Goal: Task Accomplishment & Management: Complete application form

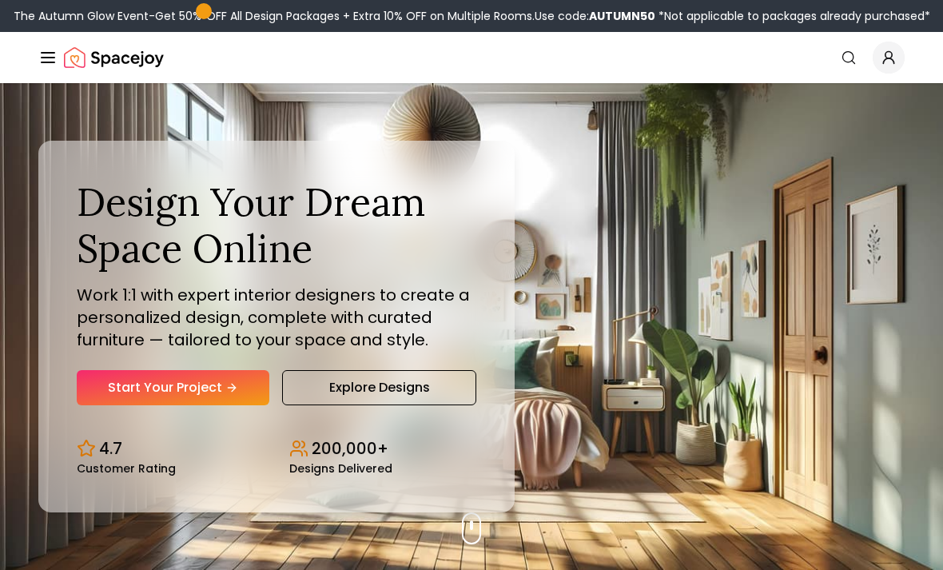
click at [386, 405] on link "Explore Designs" at bounding box center [379, 387] width 194 height 35
click at [153, 405] on link "Start Your Project" at bounding box center [173, 387] width 193 height 35
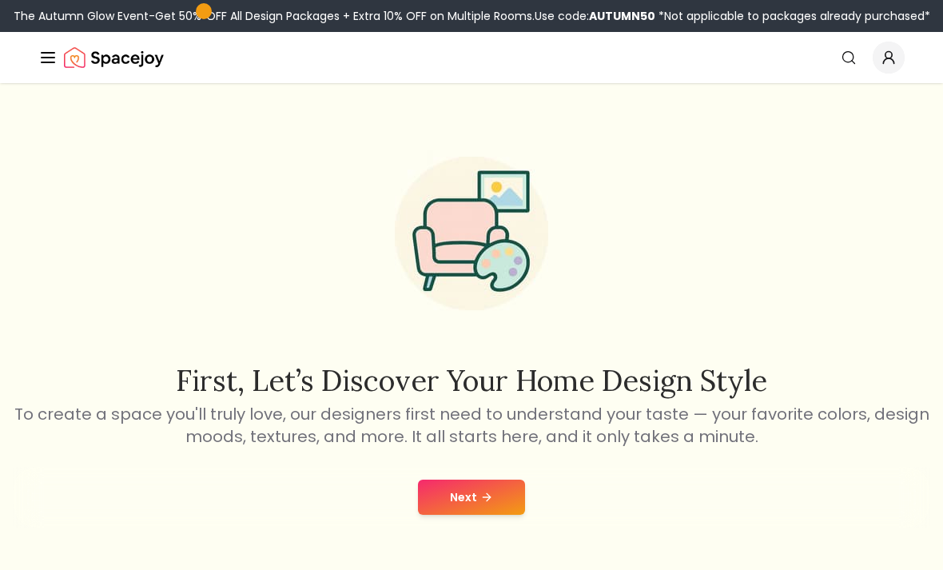
click at [461, 488] on button "Next" at bounding box center [471, 497] width 107 height 35
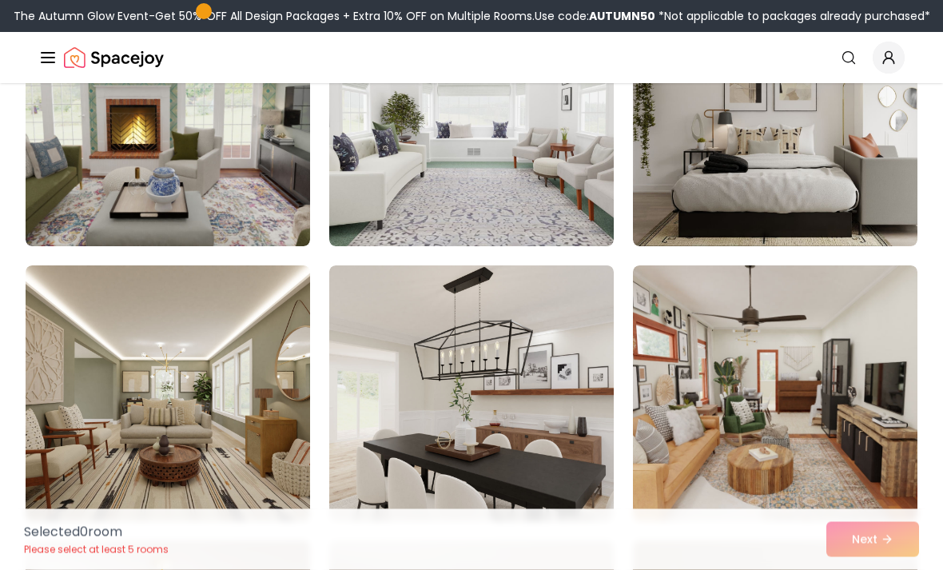
scroll to position [6551, 0]
click at [792, 175] on img at bounding box center [775, 118] width 285 height 256
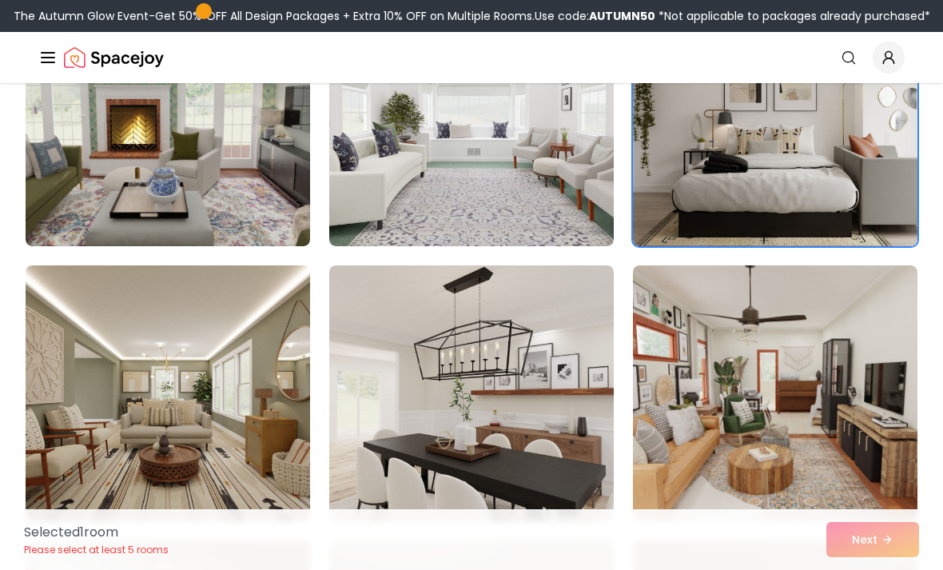
click at [857, 569] on div "Selected 1 room Please select at least 5 rooms Next" at bounding box center [471, 539] width 921 height 61
click at [827, 185] on img at bounding box center [775, 118] width 285 height 256
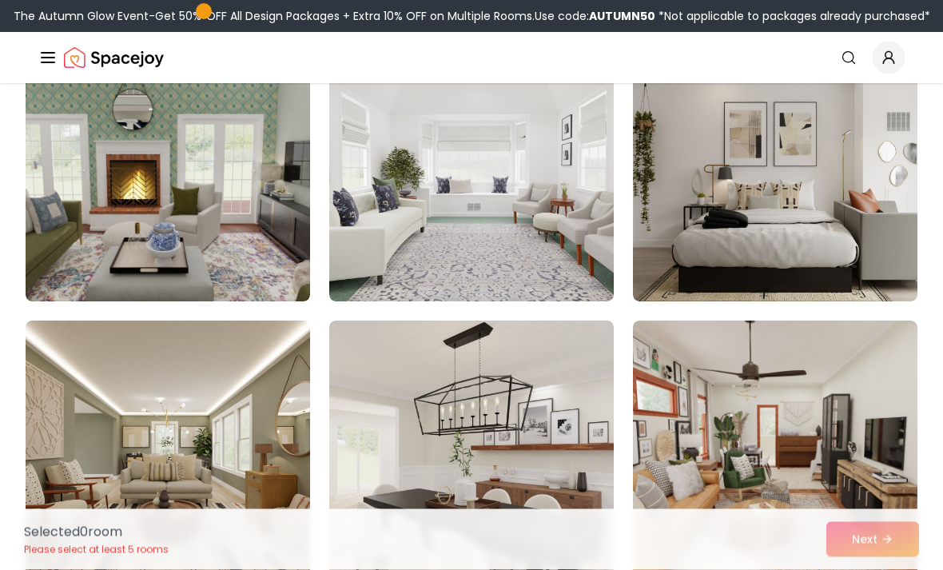
scroll to position [6496, 0]
click at [827, 211] on img at bounding box center [775, 174] width 285 height 256
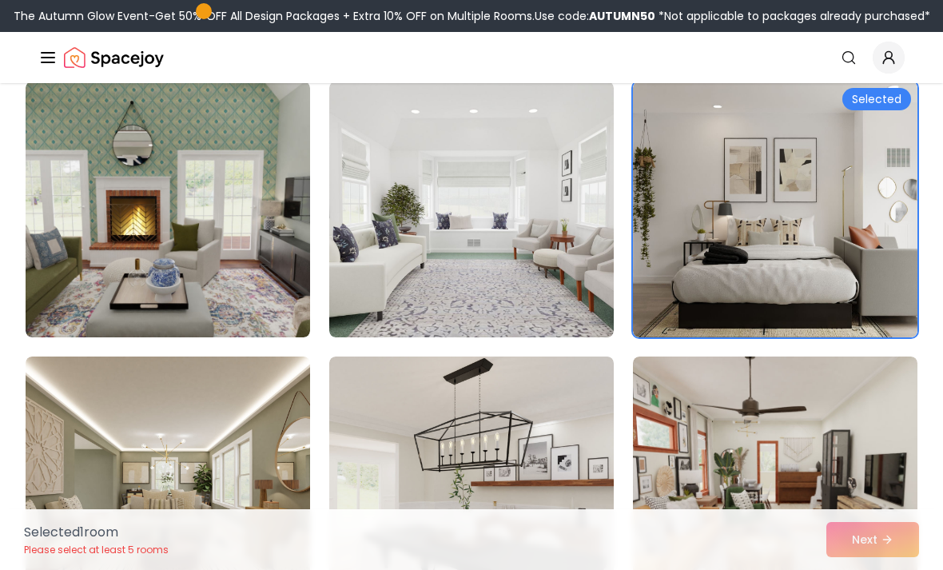
click at [859, 208] on img at bounding box center [775, 210] width 285 height 256
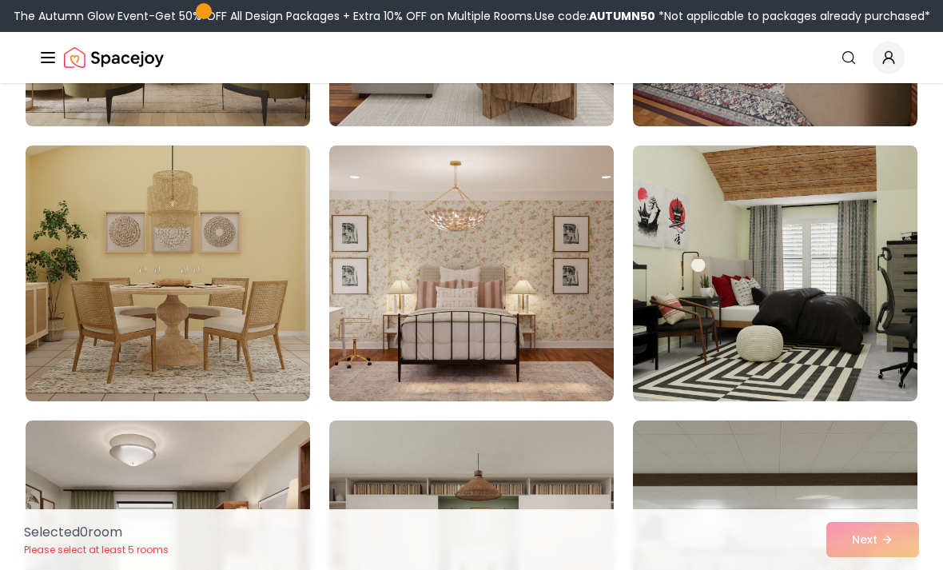
click at [540, 305] on img at bounding box center [471, 273] width 285 height 256
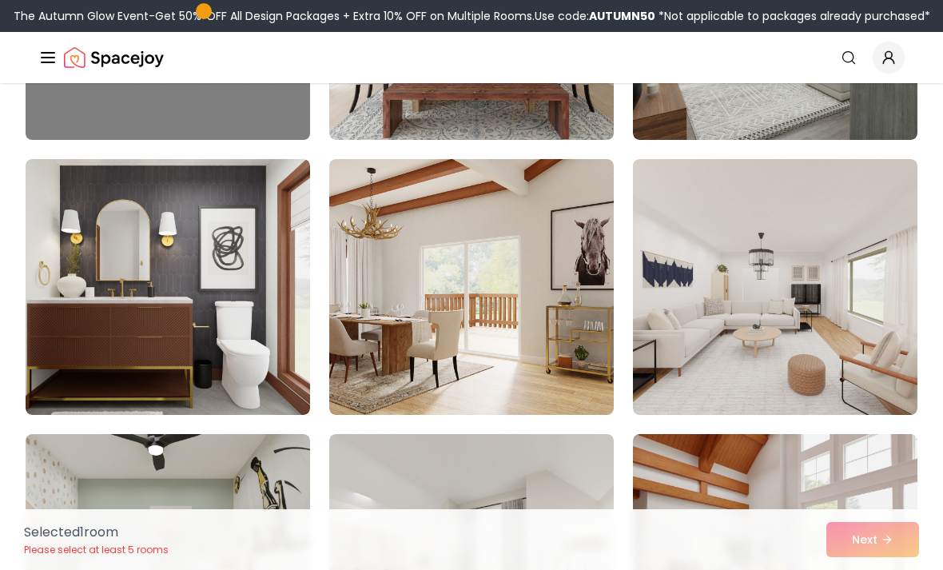
scroll to position [3081, 0]
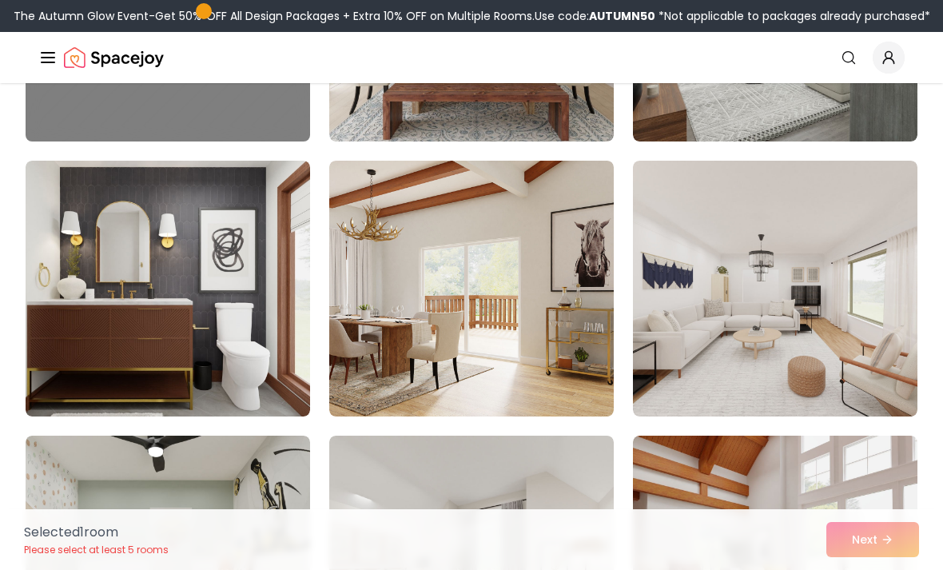
click at [236, 339] on img at bounding box center [168, 289] width 285 height 256
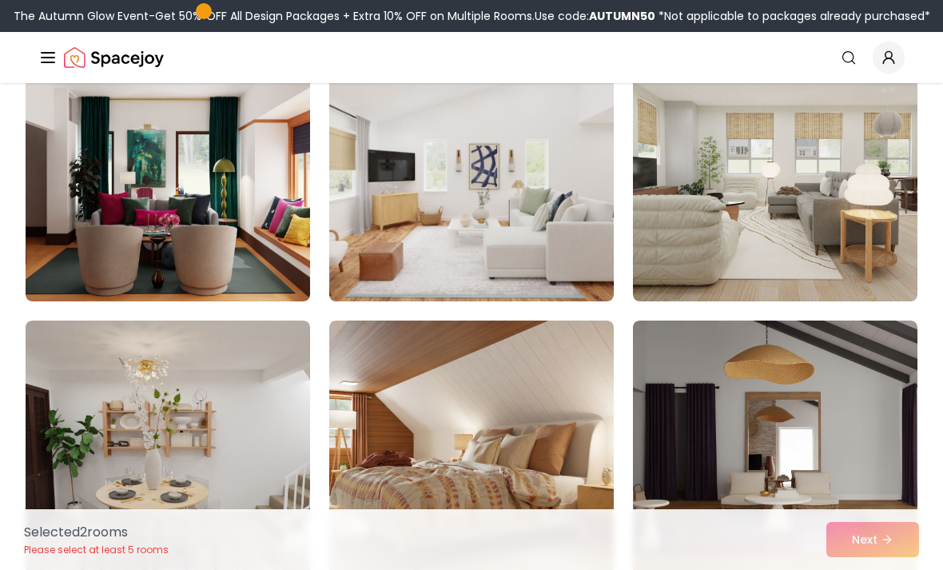
click at [502, 226] on img at bounding box center [471, 174] width 285 height 256
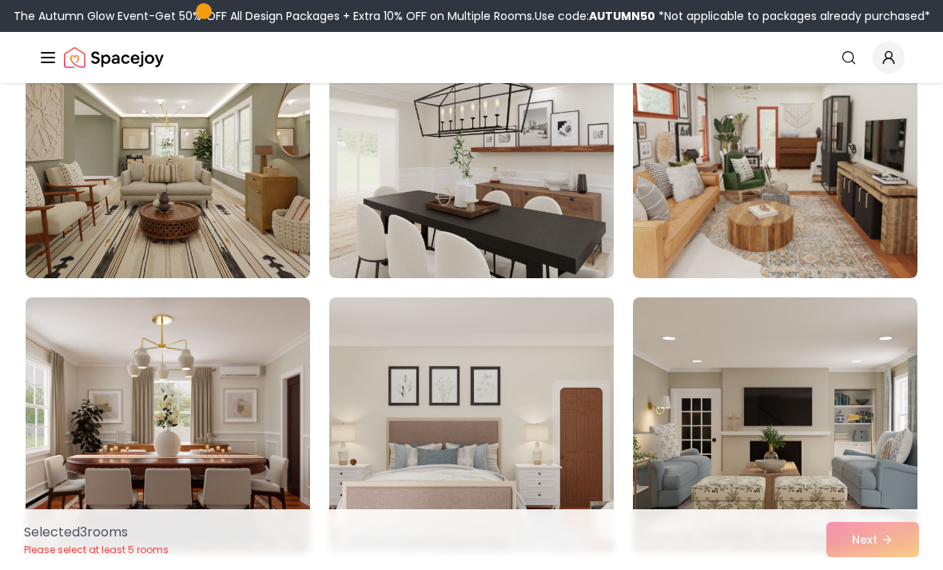
scroll to position [6793, 0]
click at [240, 457] on img at bounding box center [168, 426] width 285 height 256
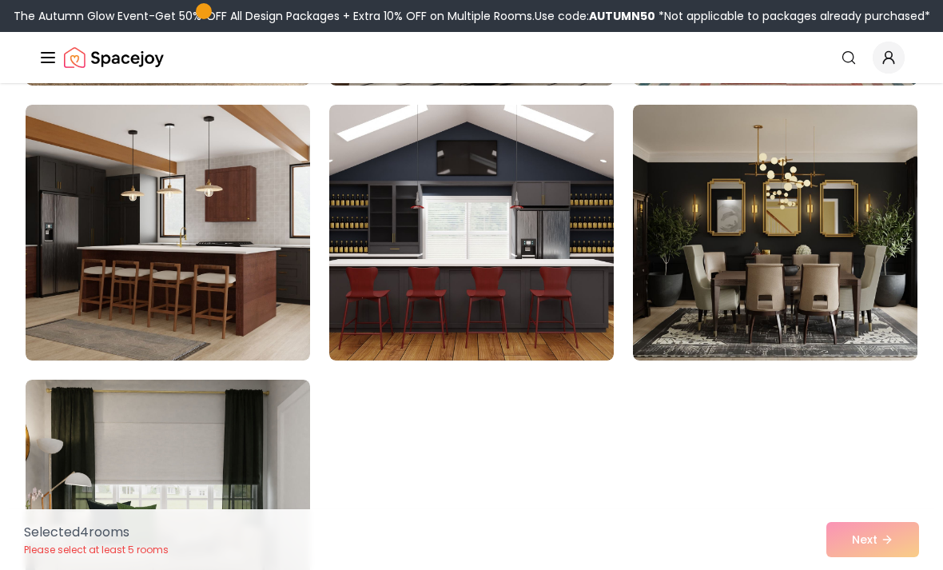
scroll to position [8911, 0]
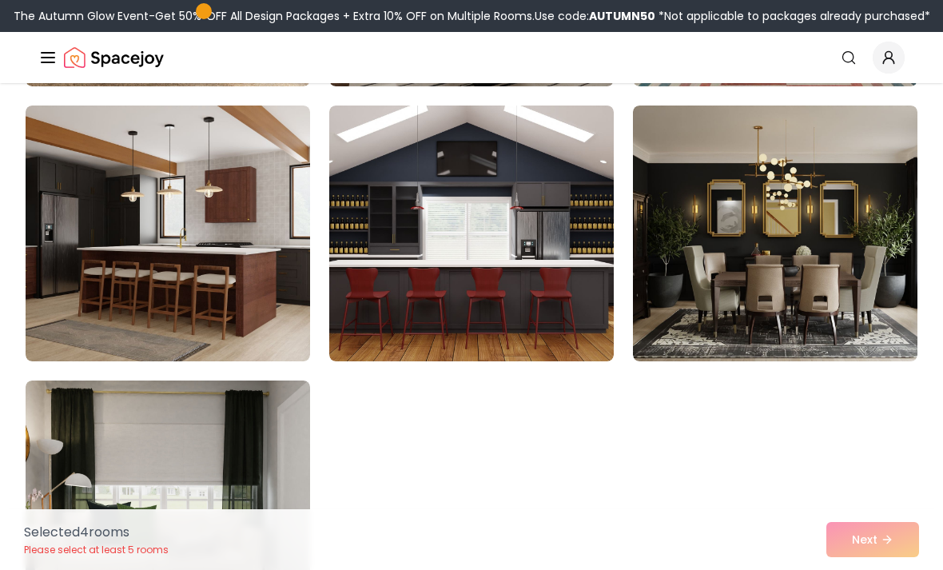
click at [88, 302] on img at bounding box center [168, 234] width 285 height 256
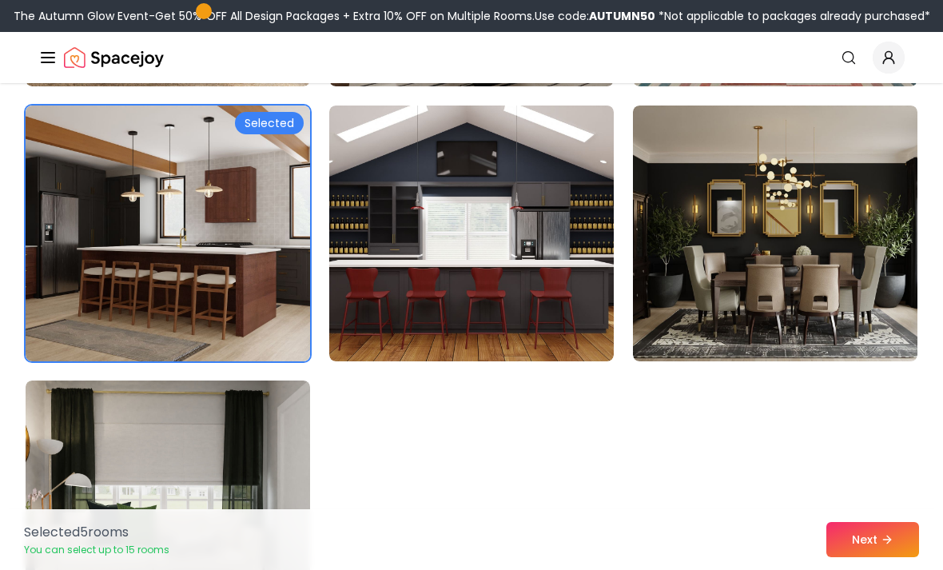
click at [864, 557] on button "Next" at bounding box center [873, 539] width 93 height 35
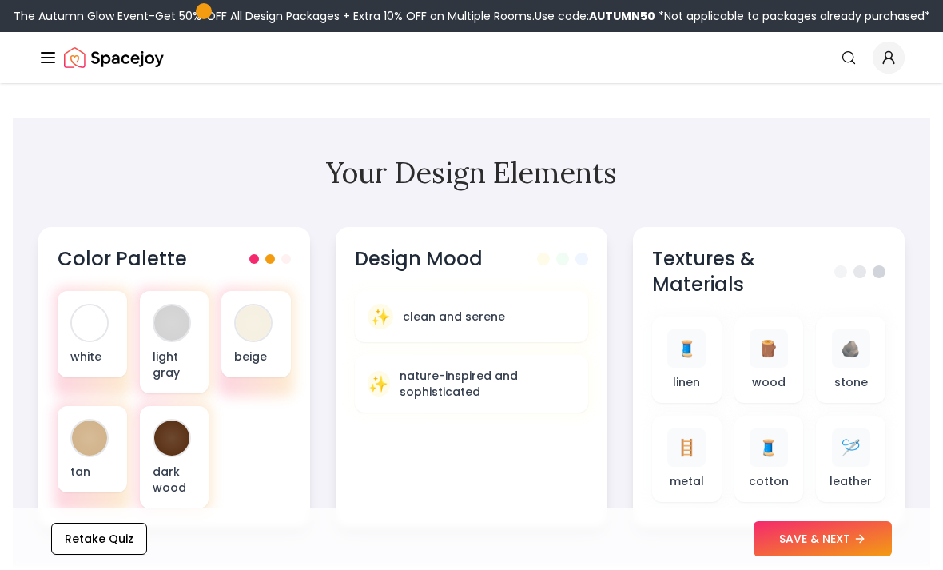
scroll to position [496, 0]
click at [784, 557] on button "SAVE & NEXT" at bounding box center [823, 539] width 138 height 35
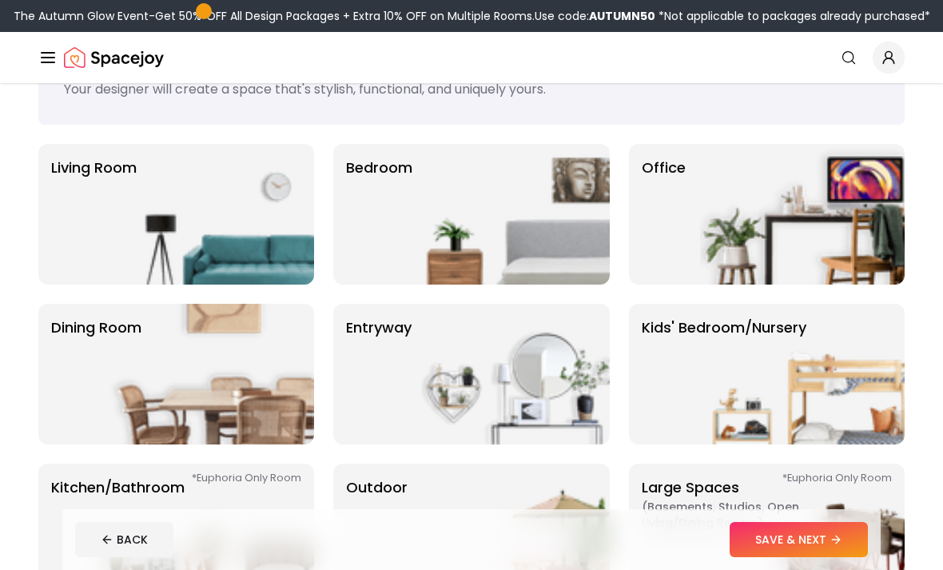
scroll to position [82, 0]
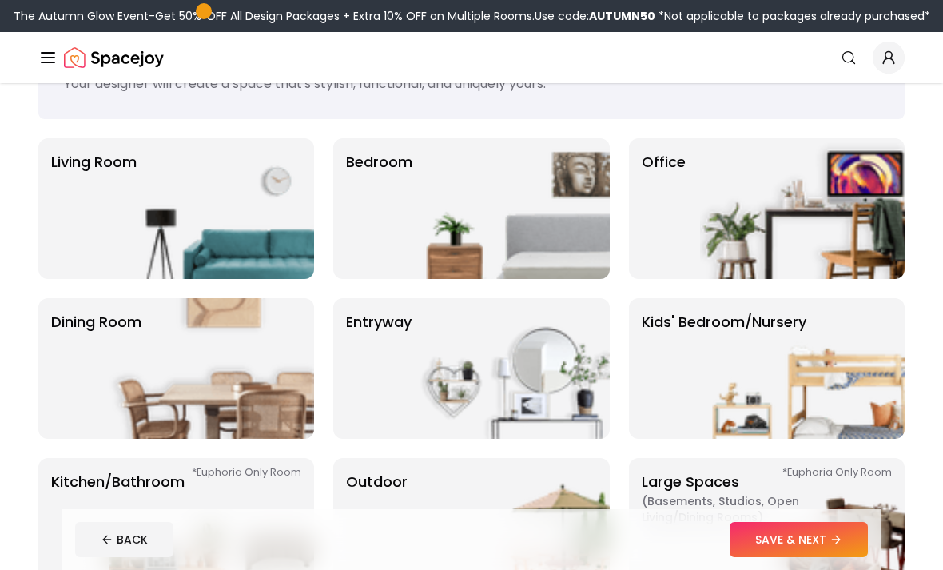
click at [552, 189] on img at bounding box center [507, 208] width 205 height 141
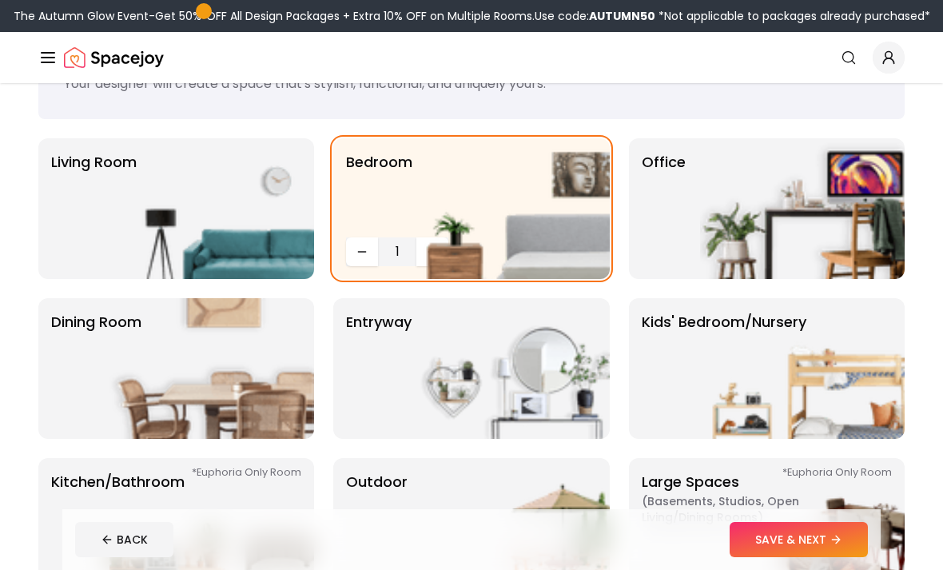
click at [360, 243] on button "Decrease quantity" at bounding box center [362, 251] width 32 height 29
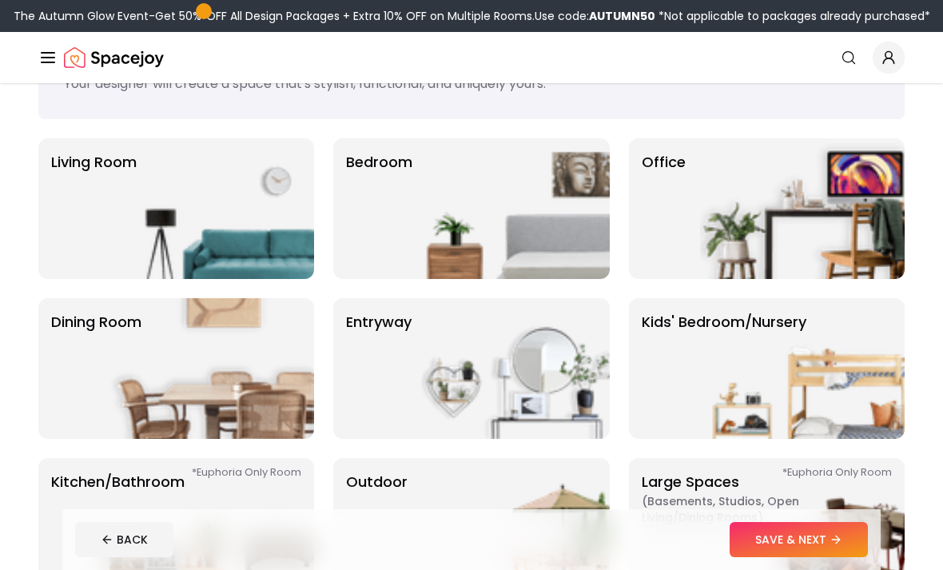
click at [407, 237] on img at bounding box center [507, 208] width 205 height 141
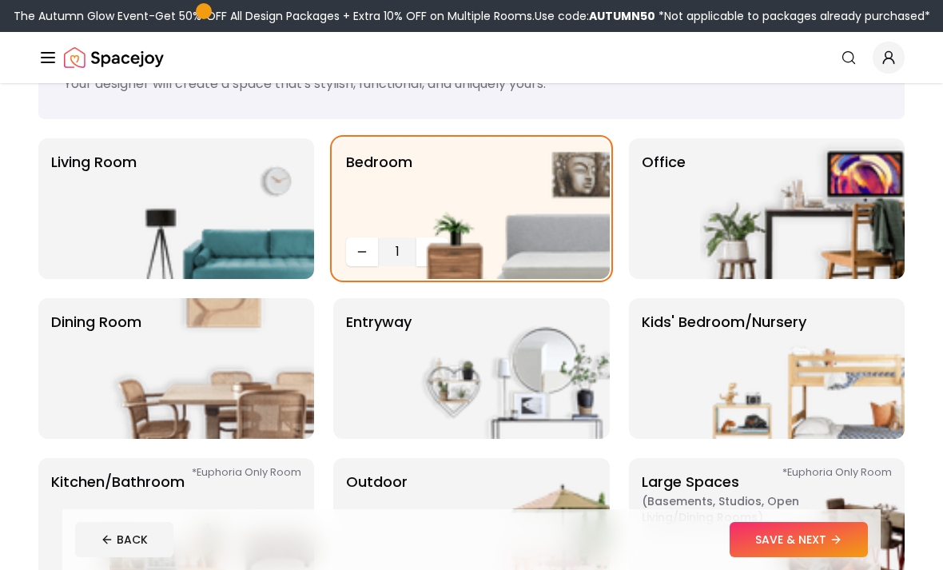
click at [428, 249] on img at bounding box center [507, 208] width 205 height 141
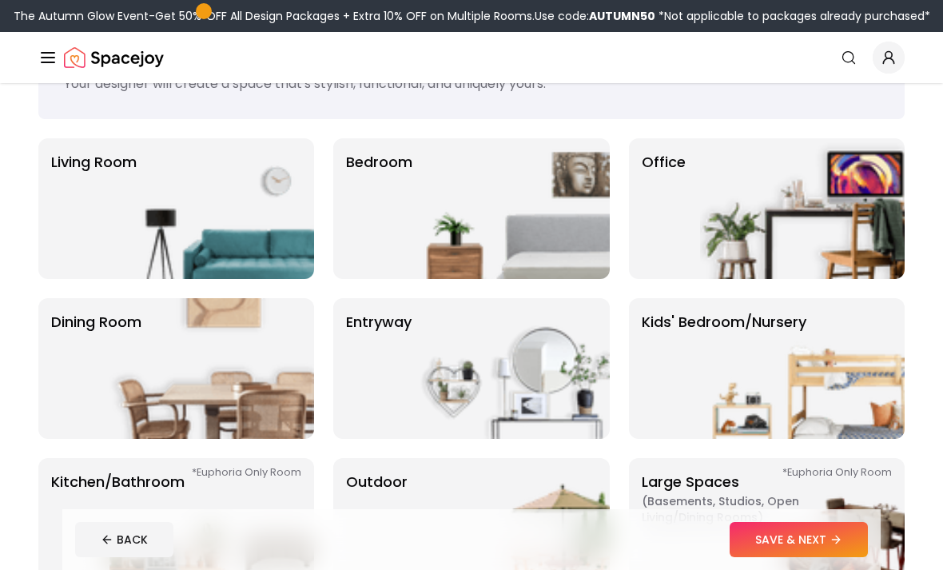
click at [447, 233] on img at bounding box center [507, 208] width 205 height 141
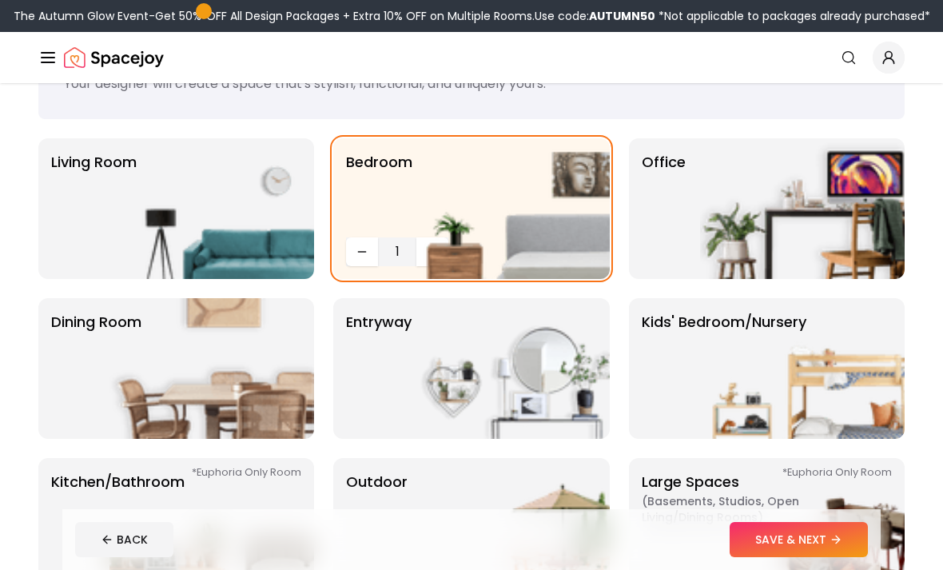
click at [394, 253] on span "1" at bounding box center [397, 251] width 26 height 19
click at [406, 249] on img at bounding box center [507, 208] width 205 height 141
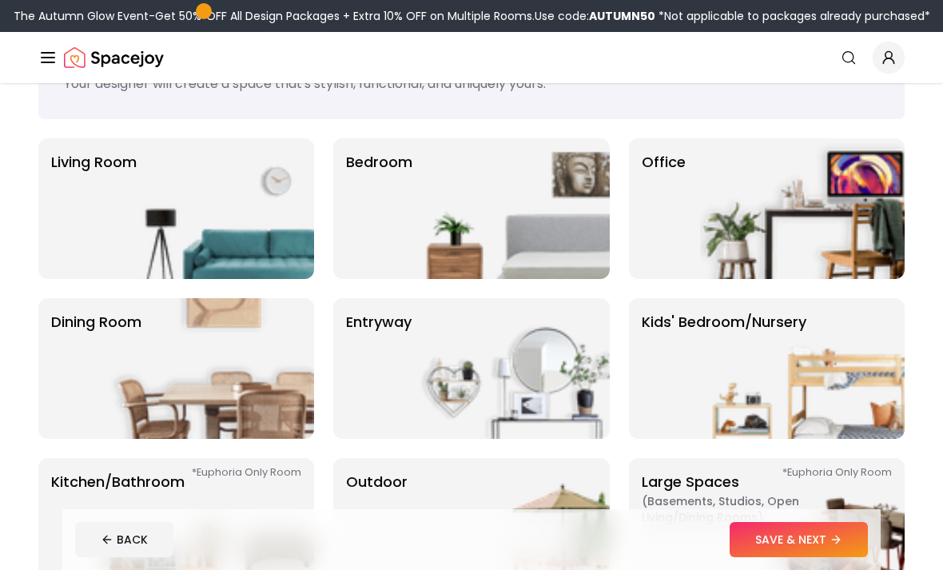
click at [417, 253] on img at bounding box center [507, 208] width 205 height 141
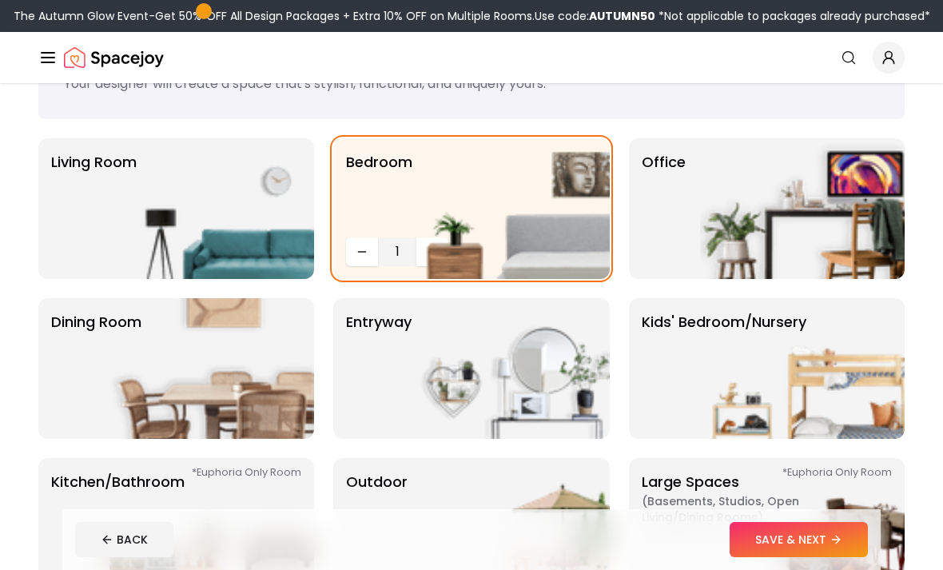
click at [396, 262] on div "1" at bounding box center [397, 251] width 102 height 29
click at [396, 252] on span "1" at bounding box center [397, 251] width 26 height 19
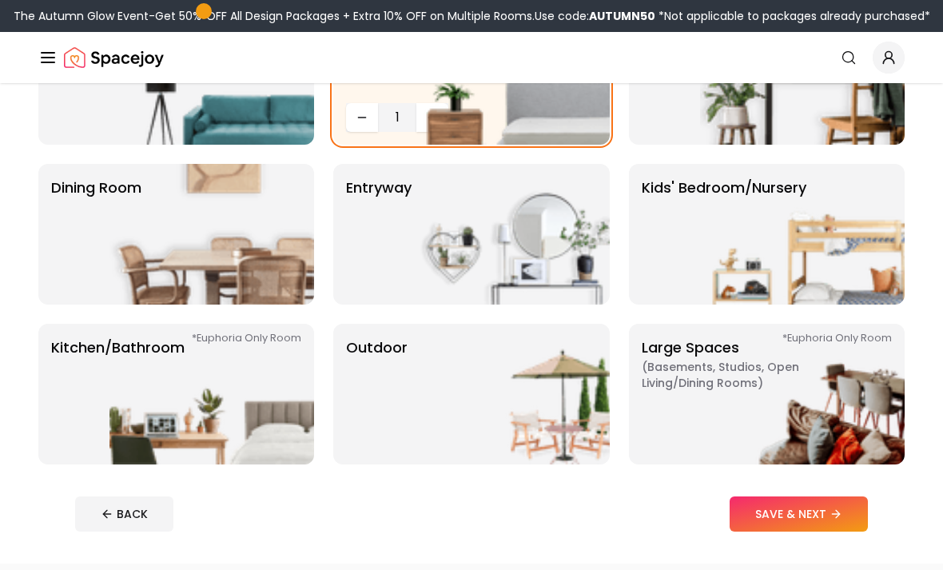
scroll to position [215, 0]
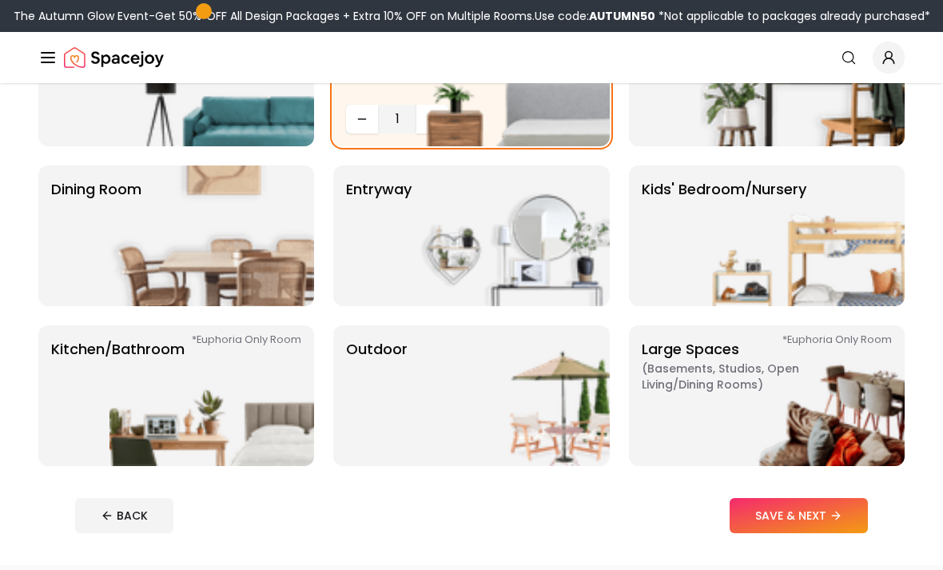
click at [65, 369] on p "Kitchen/Bathroom *Euphoria Only Room" at bounding box center [117, 395] width 133 height 115
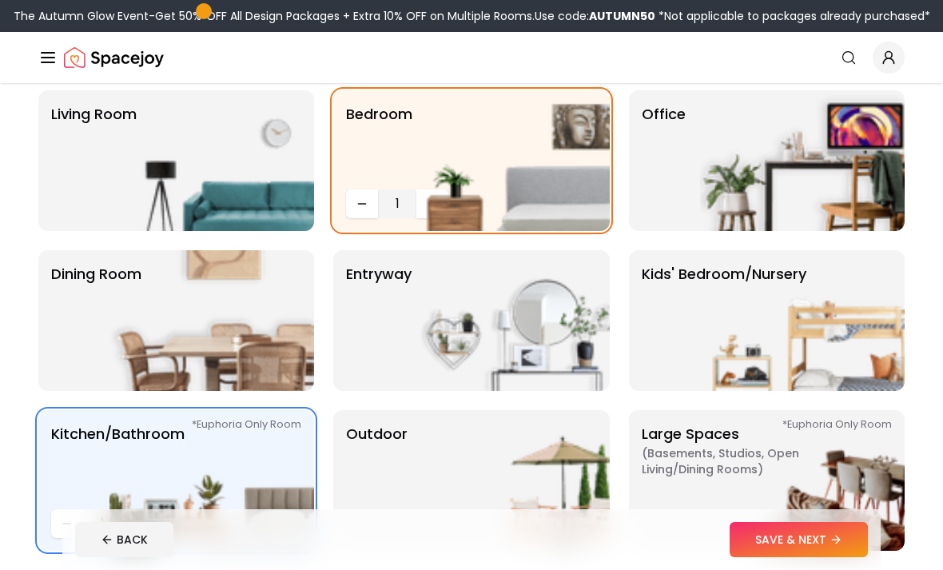
scroll to position [127, 0]
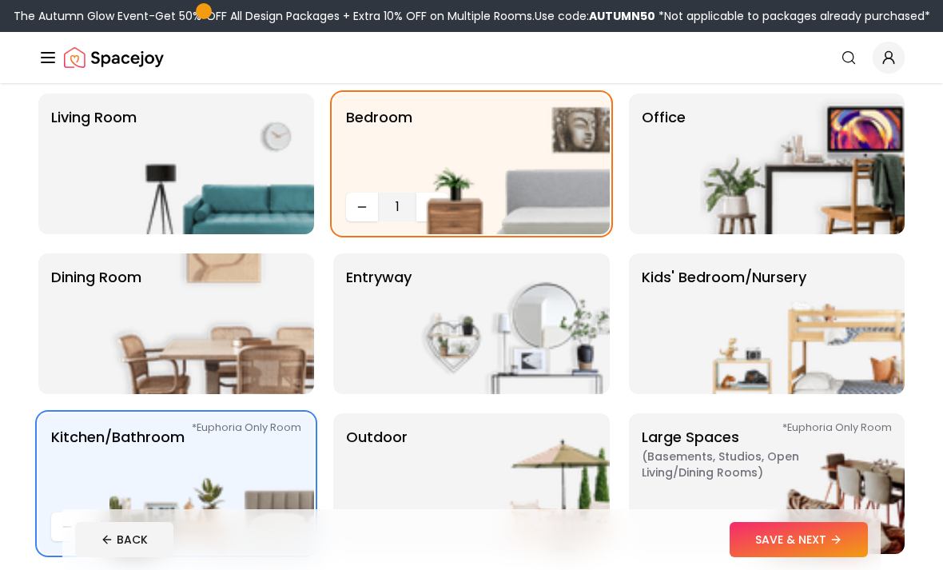
click at [720, 484] on img at bounding box center [802, 483] width 205 height 141
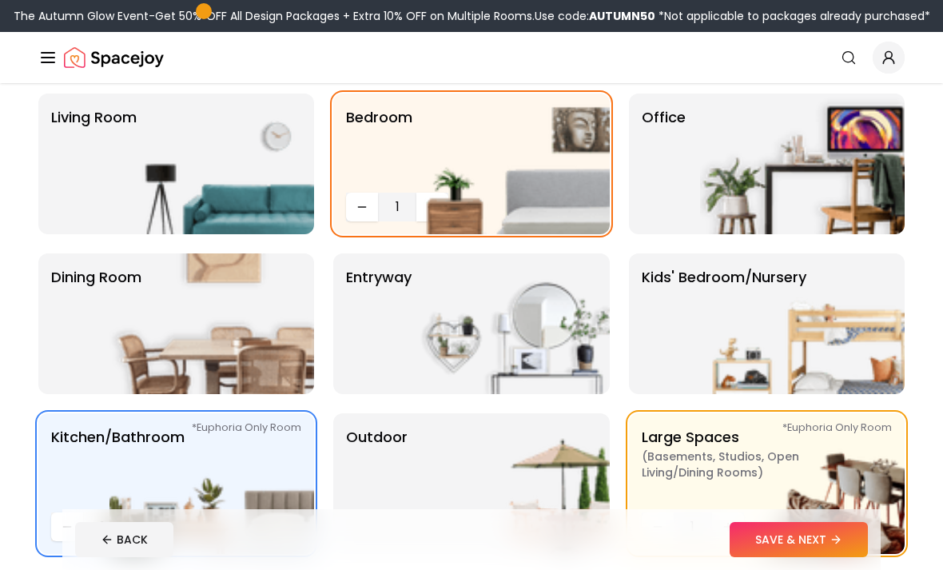
click at [730, 527] on img at bounding box center [802, 483] width 205 height 141
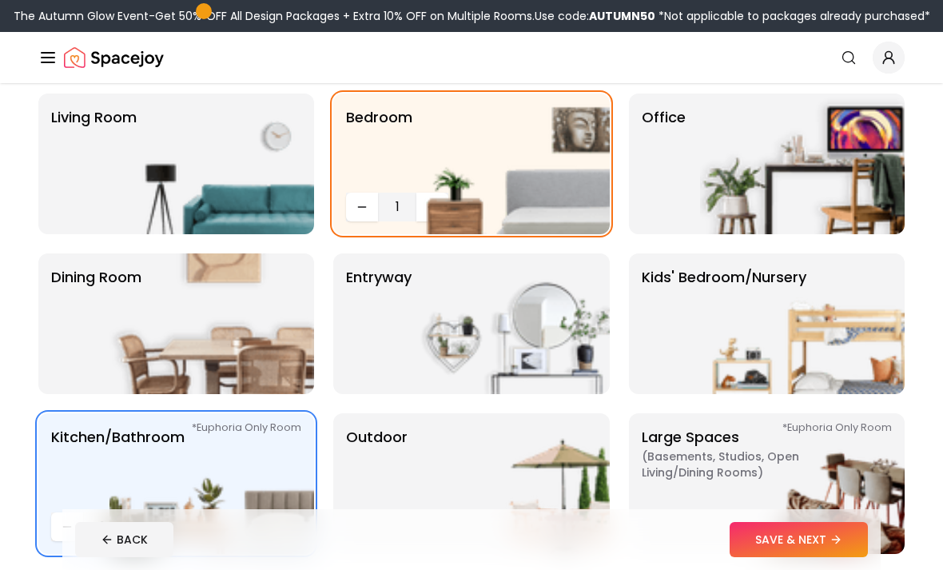
click at [742, 520] on img at bounding box center [802, 483] width 205 height 141
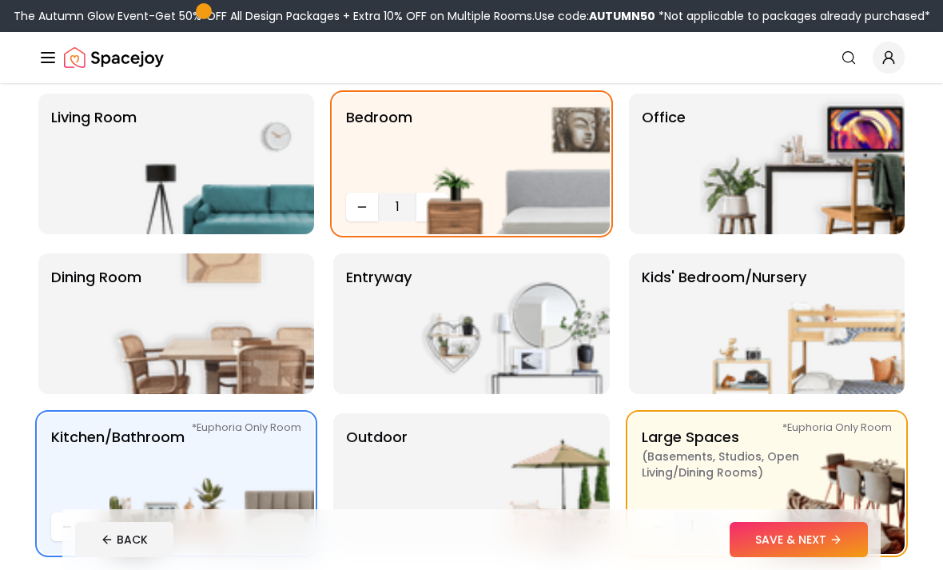
click at [100, 128] on p "Living Room" at bounding box center [94, 163] width 86 height 115
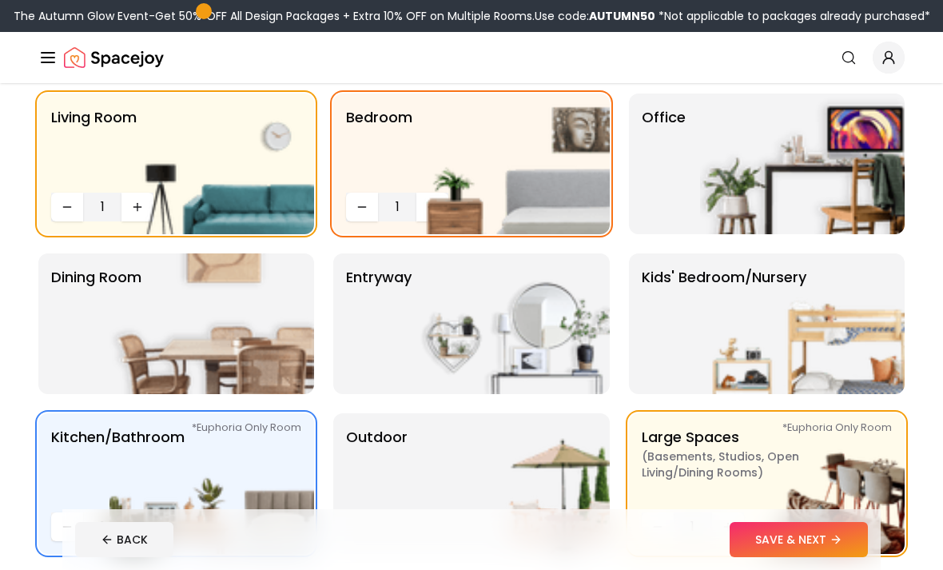
click at [484, 344] on img at bounding box center [507, 323] width 205 height 141
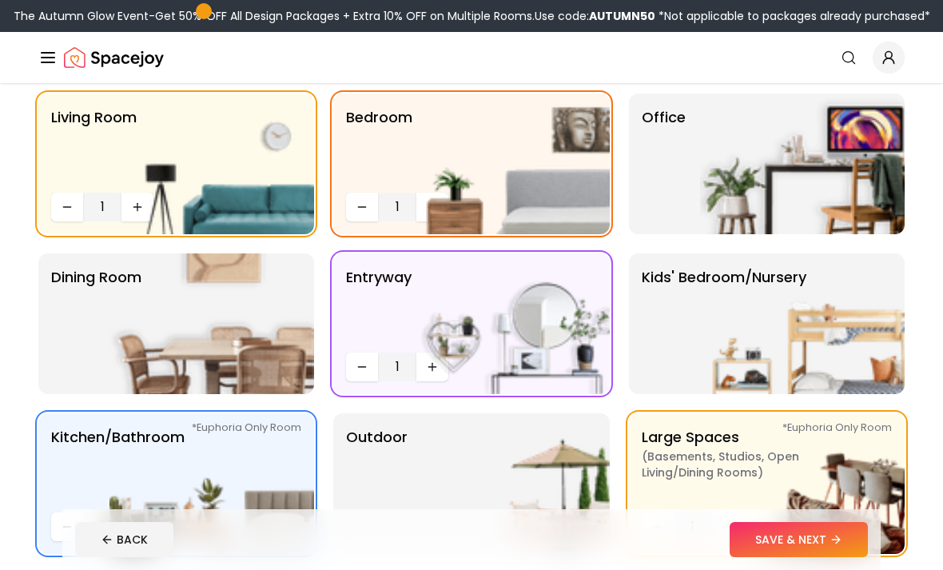
click at [92, 319] on p "Dining Room" at bounding box center [96, 323] width 90 height 115
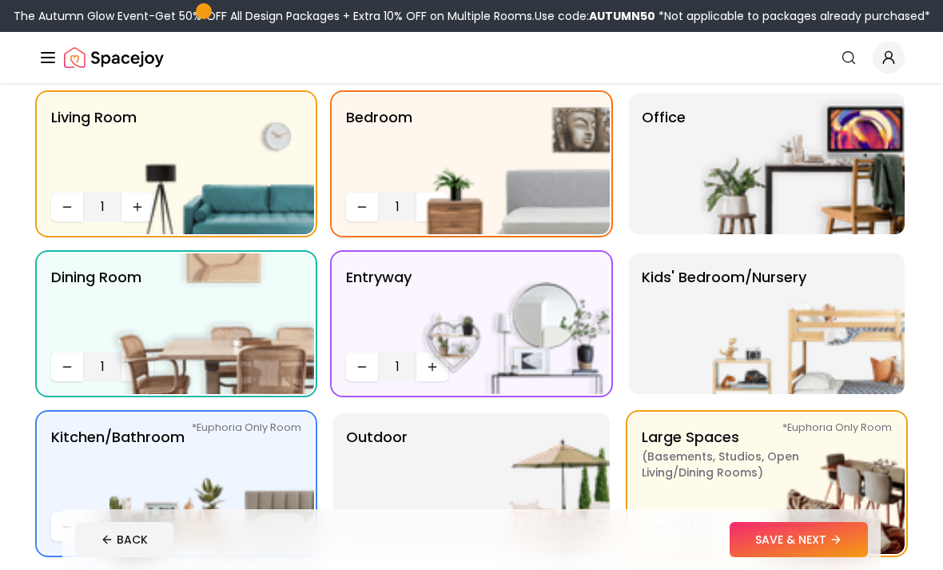
click at [778, 179] on img at bounding box center [802, 164] width 205 height 141
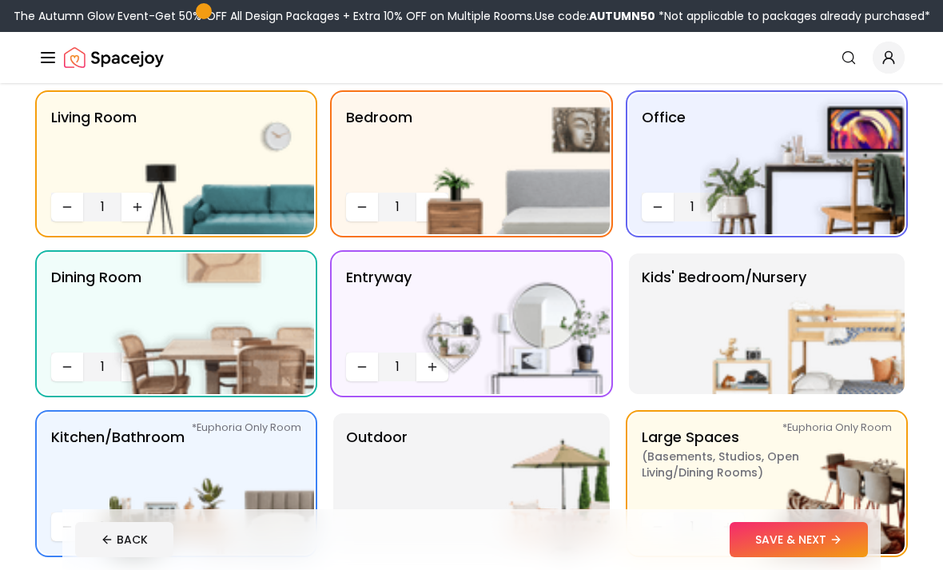
click at [464, 546] on img at bounding box center [507, 483] width 205 height 141
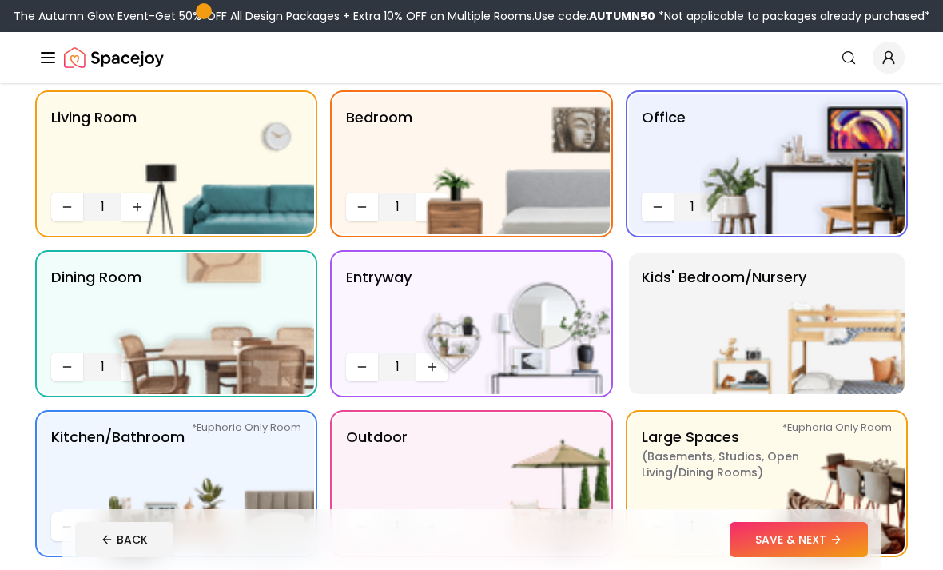
click at [775, 557] on button "SAVE & NEXT" at bounding box center [799, 539] width 138 height 35
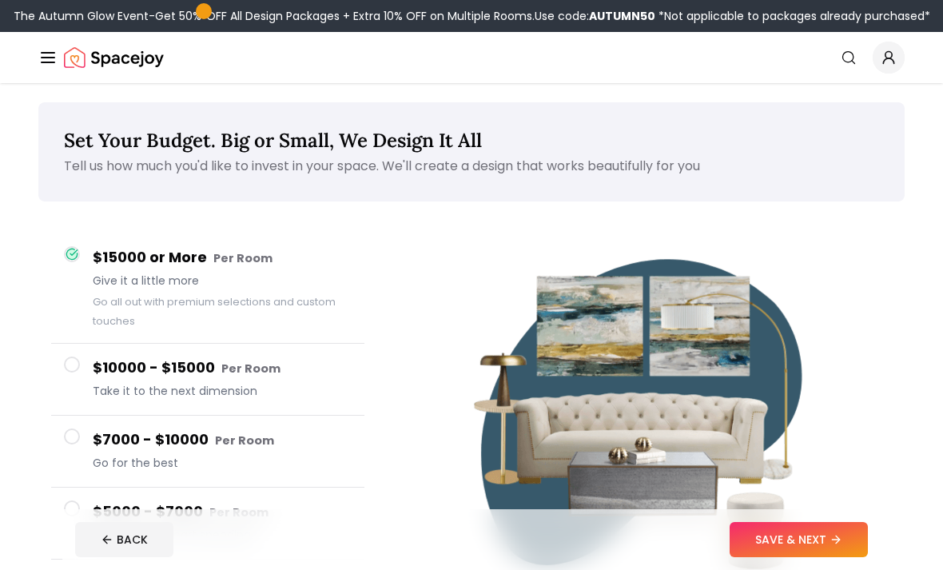
click at [763, 557] on button "SAVE & NEXT" at bounding box center [799, 539] width 138 height 35
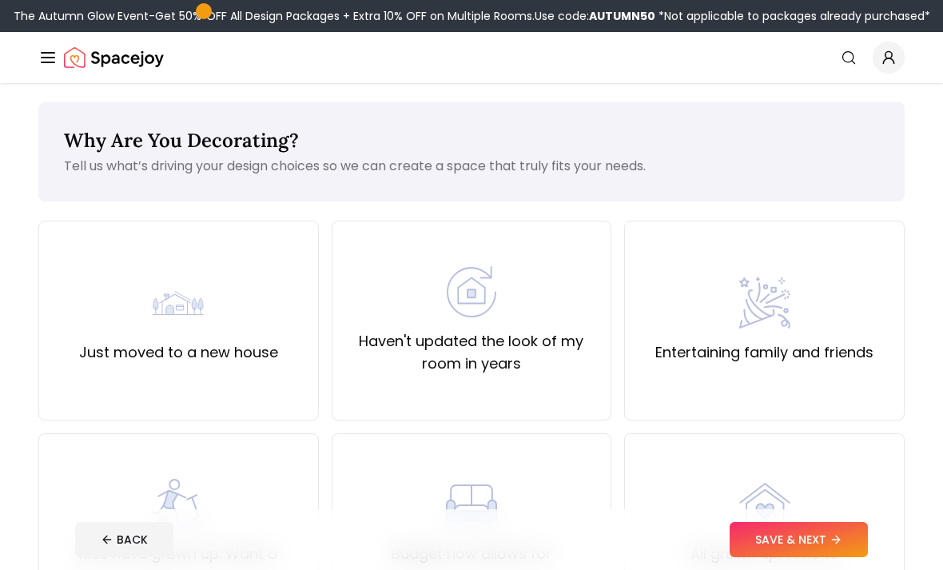
click at [468, 317] on img at bounding box center [471, 291] width 51 height 51
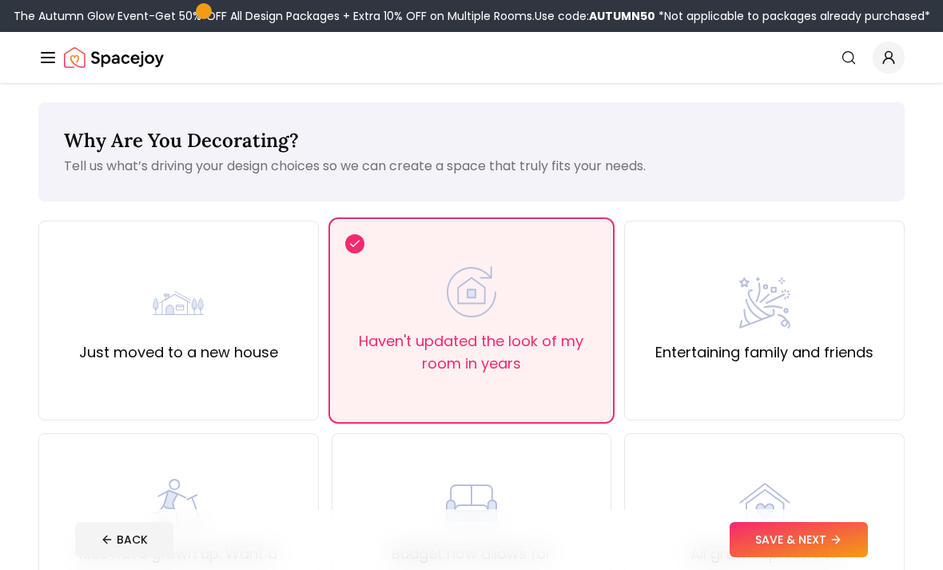
click at [816, 557] on button "SAVE & NEXT" at bounding box center [799, 539] width 138 height 35
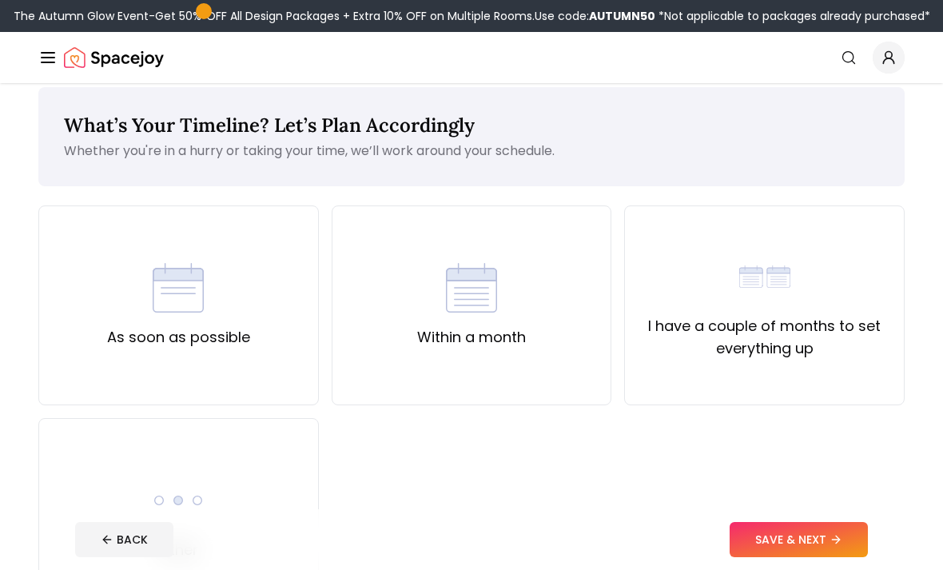
scroll to position [16, 0]
click at [826, 316] on label "I have a couple of months to set everything up" at bounding box center [764, 336] width 253 height 45
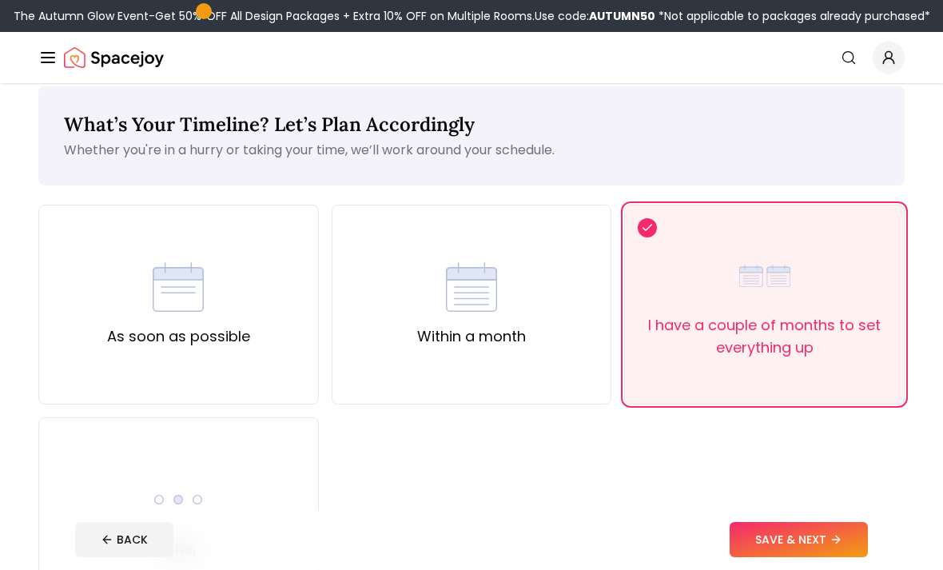
click at [819, 532] on button "SAVE & NEXT" at bounding box center [799, 539] width 138 height 35
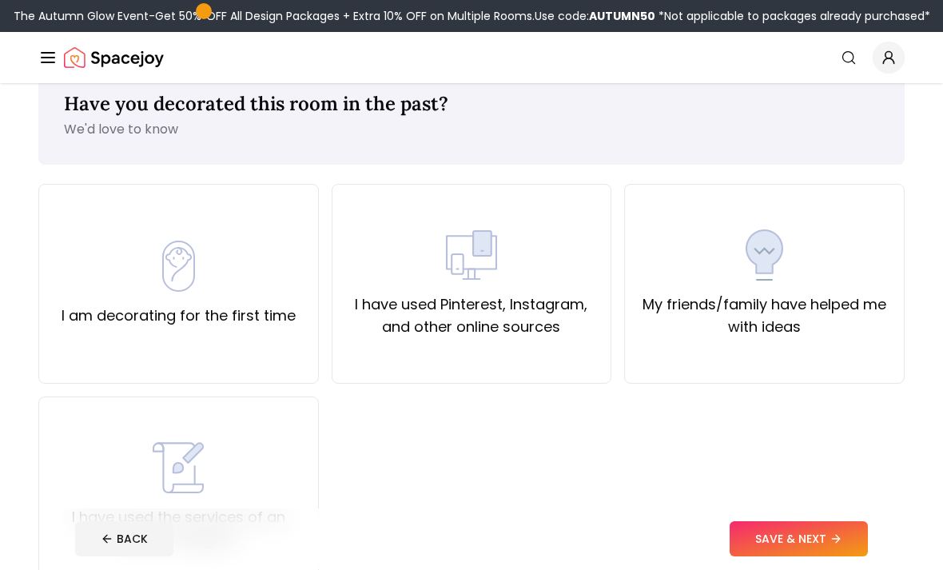
scroll to position [37, 0]
click at [71, 342] on div "I am decorating for the first time" at bounding box center [178, 284] width 281 height 200
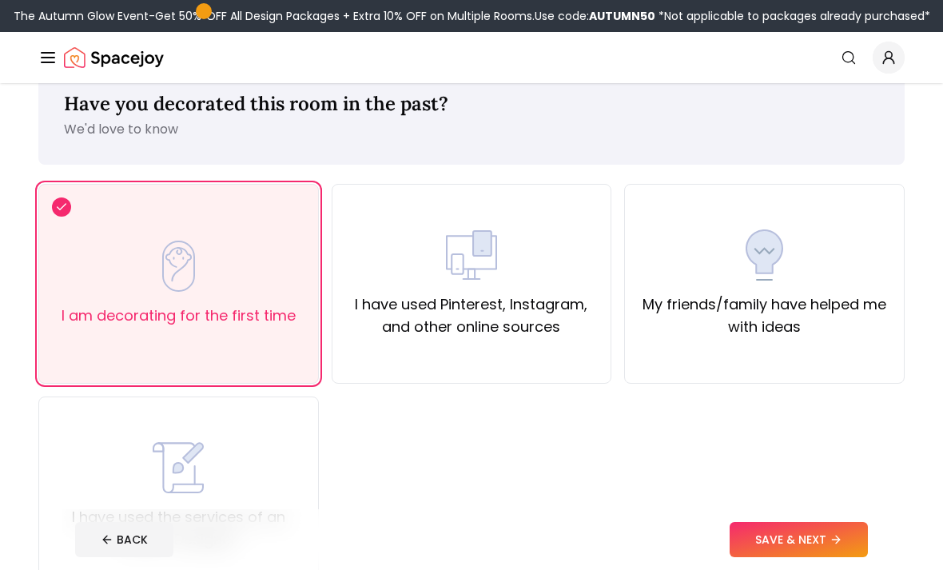
click at [818, 557] on button "SAVE & NEXT" at bounding box center [799, 539] width 138 height 35
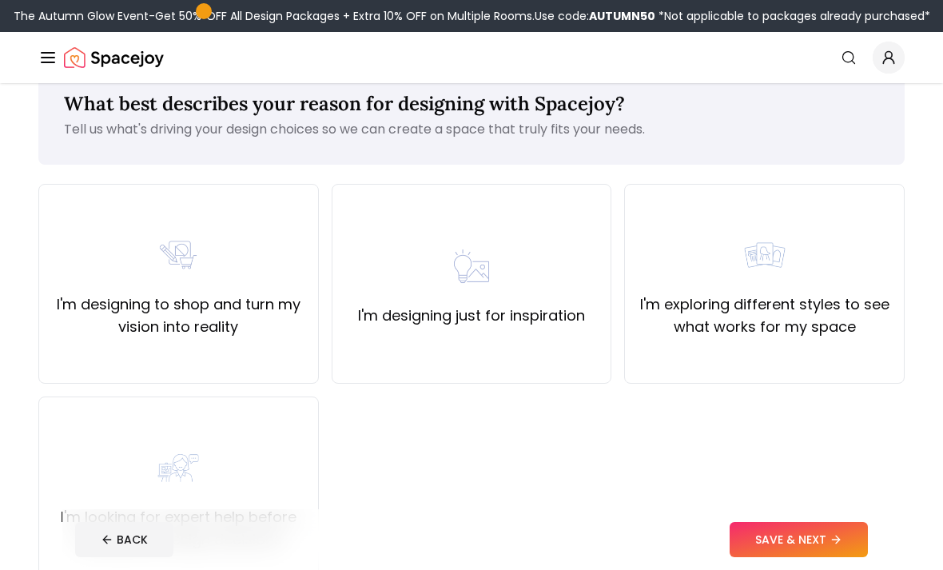
click at [797, 557] on button "SAVE & NEXT" at bounding box center [799, 539] width 138 height 35
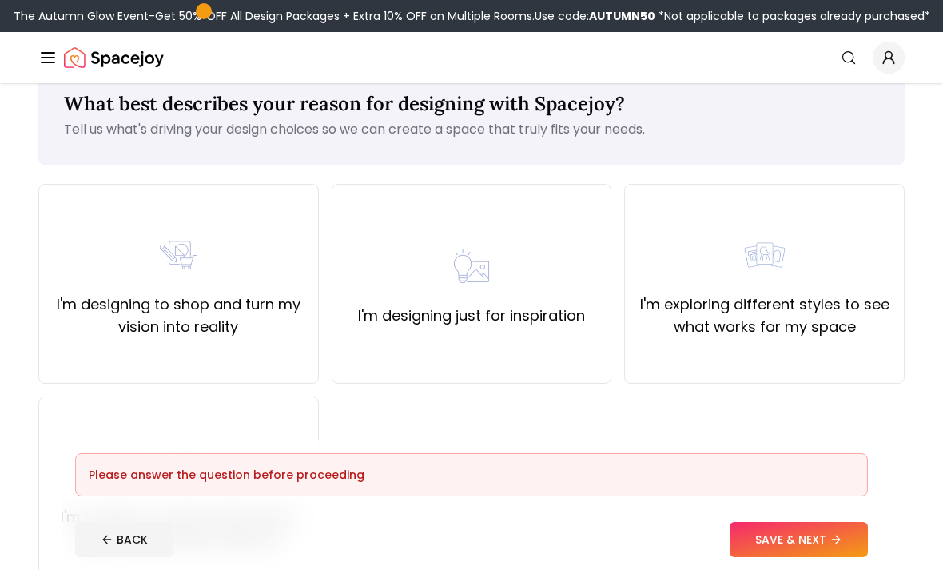
click at [78, 301] on label "I'm designing to shop and turn my vision into reality" at bounding box center [178, 315] width 253 height 45
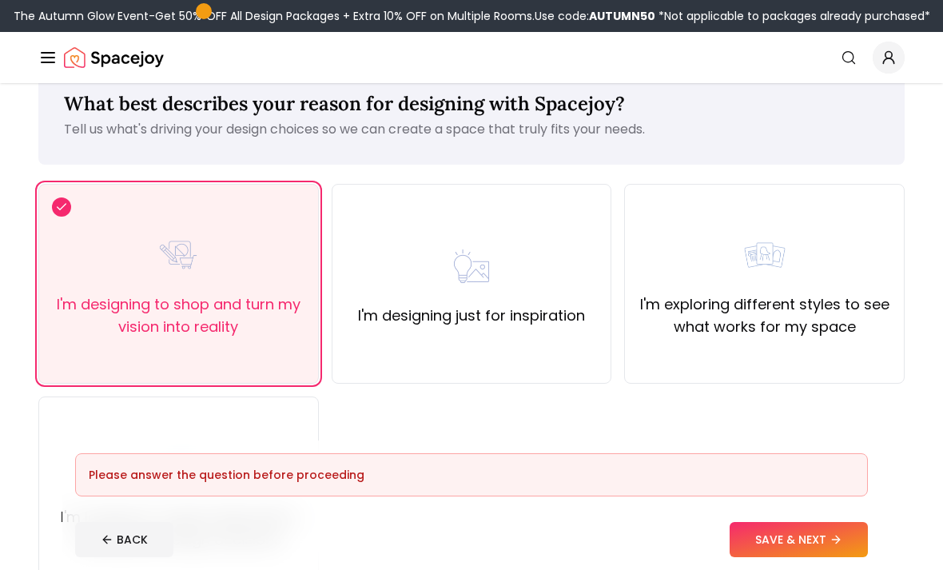
click at [791, 557] on button "SAVE & NEXT" at bounding box center [799, 539] width 138 height 35
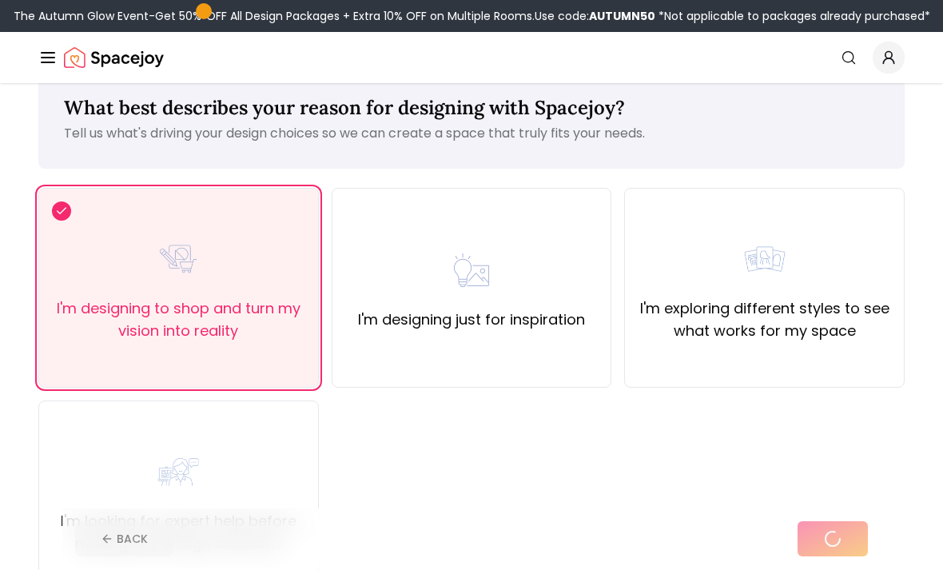
scroll to position [40, 0]
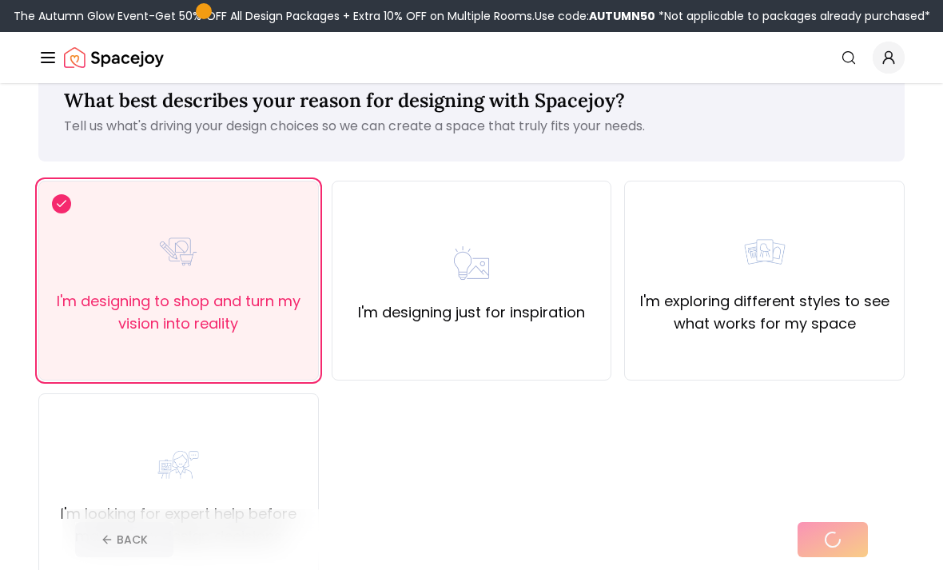
click at [63, 263] on div "I'm designing to shop and turn my vision into reality" at bounding box center [178, 280] width 253 height 109
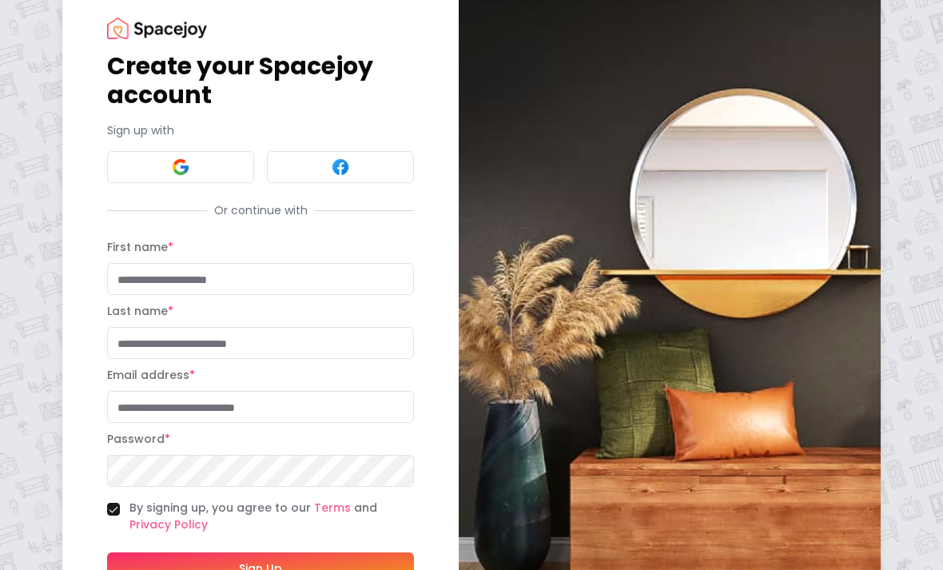
click at [171, 170] on img at bounding box center [180, 166] width 19 height 19
